Goal: Task Accomplishment & Management: Use online tool/utility

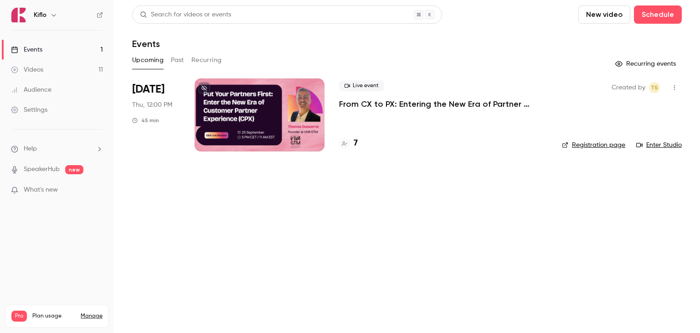
click at [345, 106] on p "From CX to PX: Entering the New Era of Partner Experience" at bounding box center [443, 104] width 208 height 11
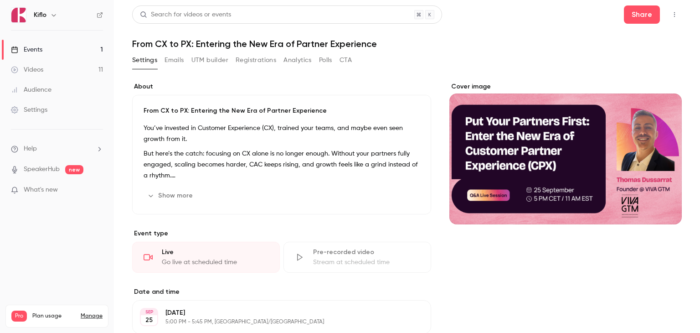
click at [217, 62] on button "UTM builder" at bounding box center [210, 60] width 37 height 15
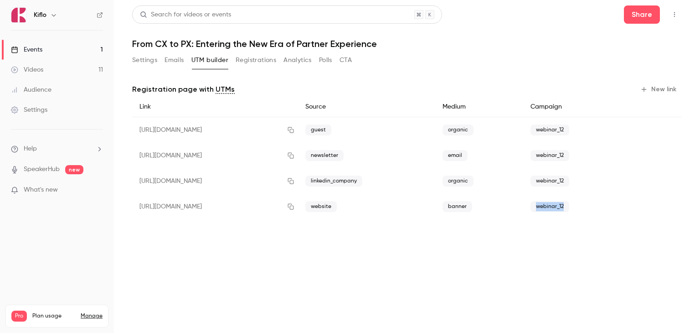
drag, startPoint x: 584, startPoint y: 205, endPoint x: 556, endPoint y: 205, distance: 27.4
click at [556, 205] on span "webinar_12" at bounding box center [550, 206] width 39 height 11
copy span "webinar_12"
click at [441, 253] on main "Search for videos or events Share From CX to PX: Entering the New Era of Partne…" at bounding box center [407, 166] width 586 height 333
click at [657, 85] on button "New link" at bounding box center [659, 89] width 45 height 15
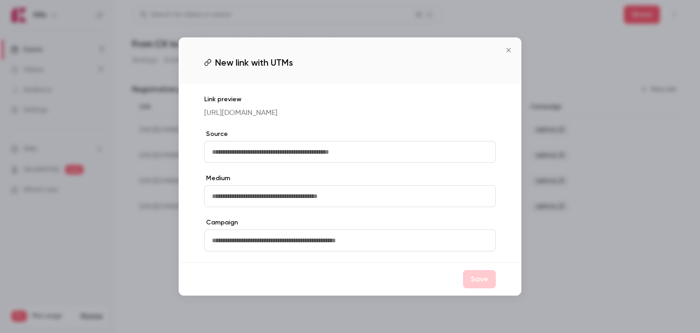
click at [508, 48] on icon "Close" at bounding box center [509, 50] width 4 height 4
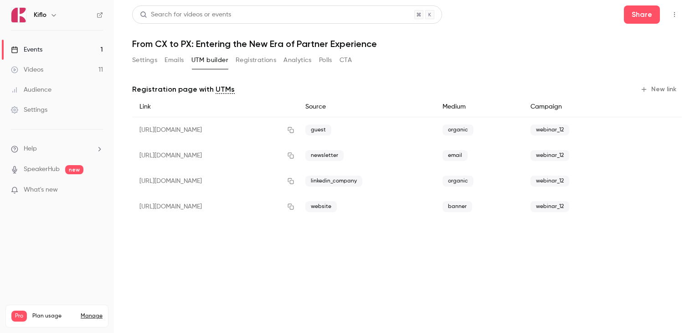
click at [671, 89] on button "New link" at bounding box center [659, 89] width 45 height 15
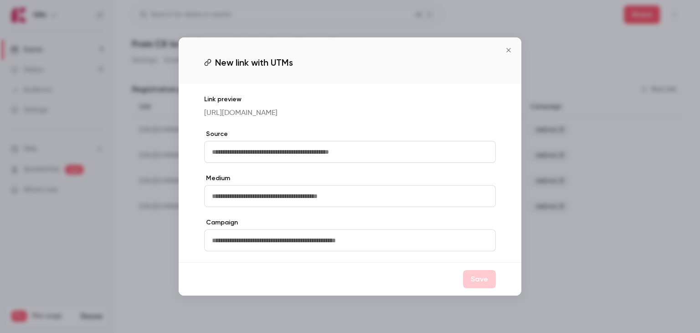
click at [280, 161] on input "text" at bounding box center [350, 152] width 292 height 22
click at [505, 47] on icon "Close" at bounding box center [508, 50] width 11 height 7
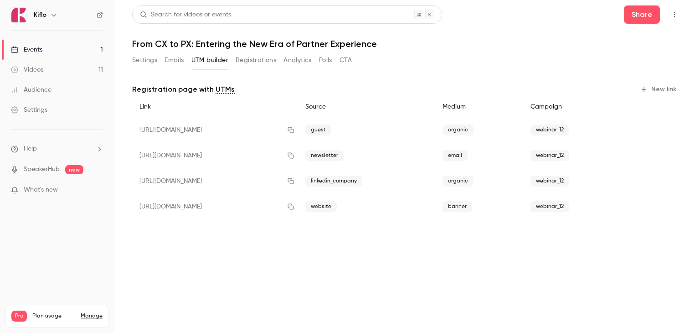
click at [658, 89] on button "New link" at bounding box center [659, 89] width 45 height 15
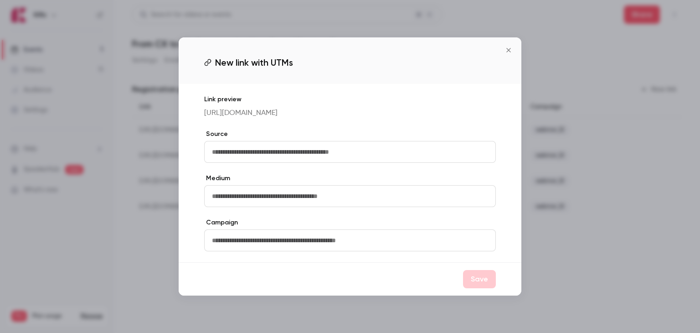
click at [283, 202] on input "text" at bounding box center [350, 196] width 292 height 22
type input "********"
click at [241, 238] on input "text" at bounding box center [350, 240] width 292 height 22
paste input "**********"
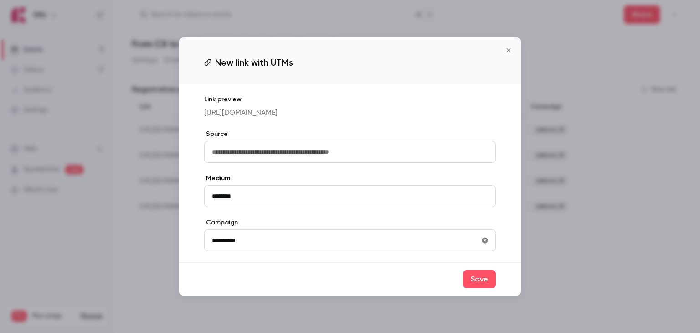
type input "**********"
click at [230, 154] on input "text" at bounding box center [350, 152] width 292 height 22
type input "*****"
click at [487, 288] on button "Save" at bounding box center [479, 279] width 33 height 18
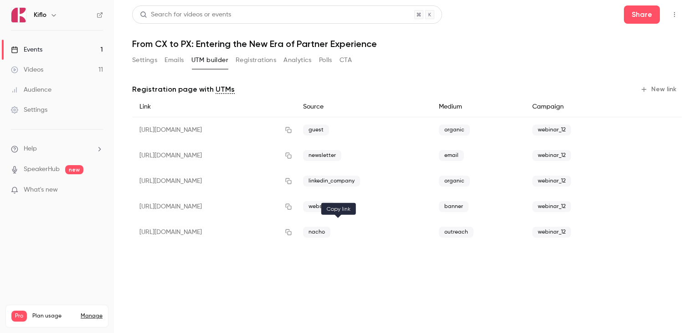
click at [292, 233] on icon "button" at bounding box center [289, 232] width 6 height 6
click at [57, 51] on link "Events 1" at bounding box center [57, 50] width 114 height 20
